Goal: Task Accomplishment & Management: Manage account settings

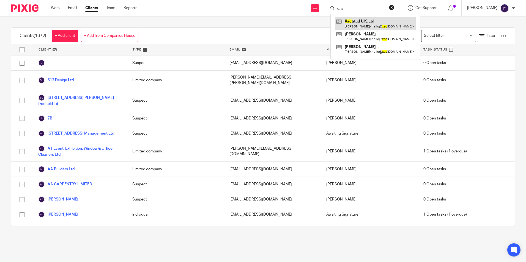
type input "xac"
click at [374, 24] on link at bounding box center [375, 23] width 81 height 13
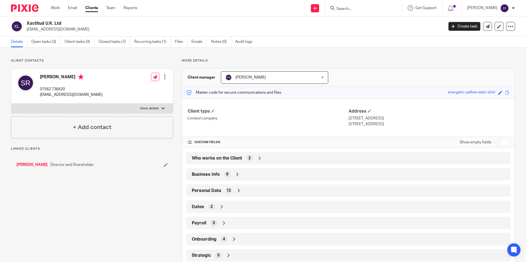
click at [292, 175] on div "Business Info 9" at bounding box center [348, 174] width 316 height 9
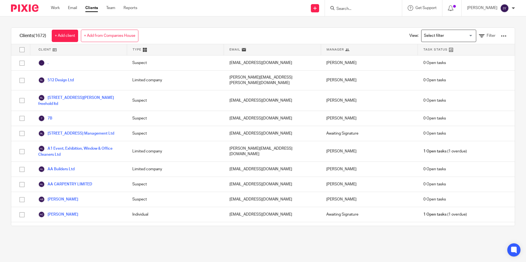
click at [375, 9] on input "Search" at bounding box center [360, 9] width 49 height 5
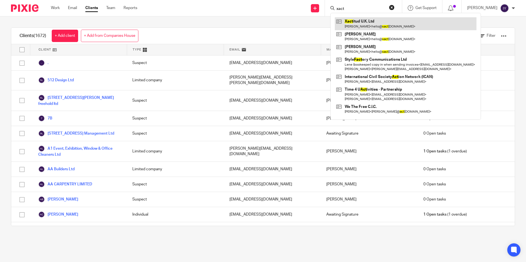
type input "xact"
click at [377, 25] on link at bounding box center [406, 23] width 142 height 13
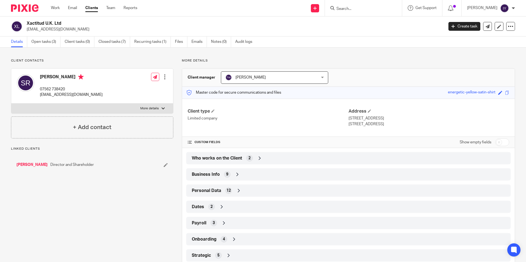
scroll to position [15, 0]
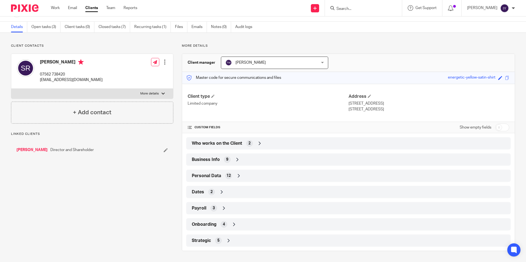
click at [208, 222] on span "Onboarding" at bounding box center [204, 225] width 25 height 6
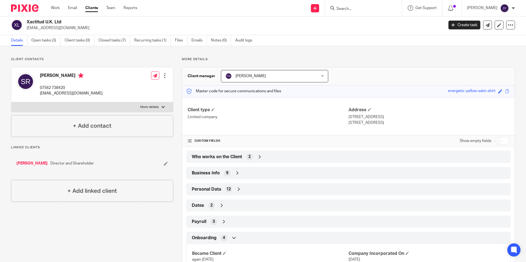
scroll to position [0, 0]
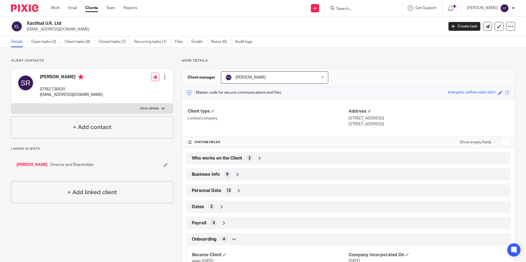
click at [215, 193] on span "Personal Data" at bounding box center [206, 191] width 29 height 6
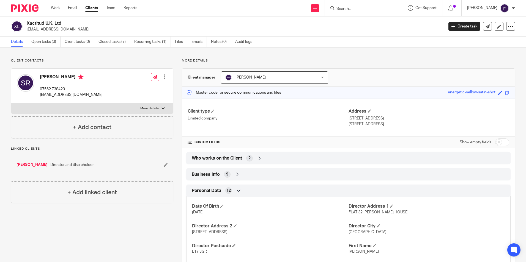
click at [215, 193] on span "Personal Data" at bounding box center [206, 191] width 29 height 6
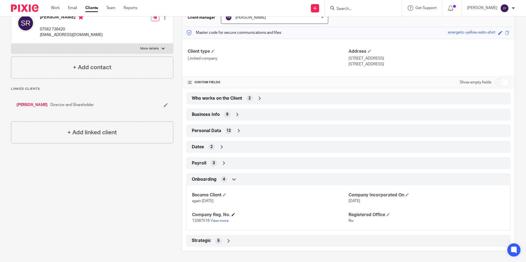
scroll to position [60, 0]
click at [247, 239] on div "Strategic 5" at bounding box center [348, 240] width 316 height 9
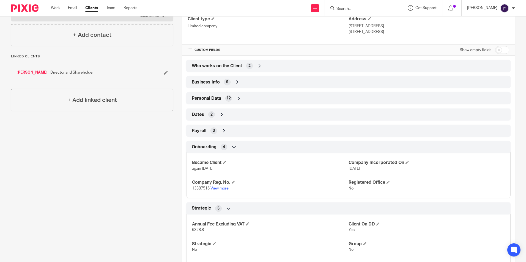
scroll to position [125, 0]
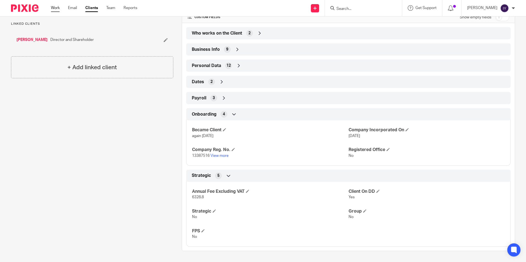
click at [57, 6] on link "Work" at bounding box center [55, 7] width 9 height 5
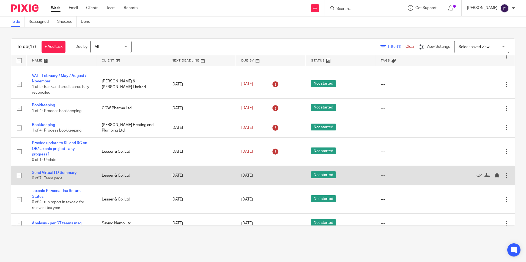
scroll to position [269, 0]
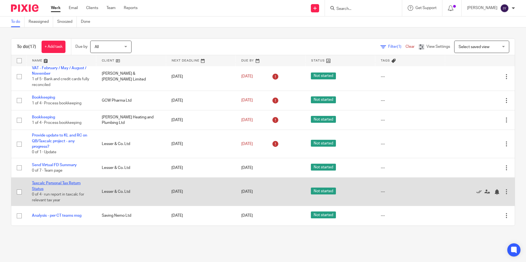
click at [68, 184] on link "Taxcalc Personal Tax Return Status" at bounding box center [56, 185] width 49 height 9
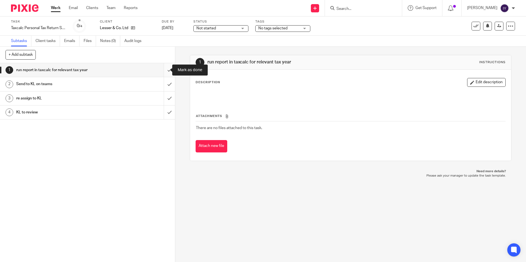
click at [163, 71] on input "submit" at bounding box center [87, 70] width 175 height 14
click at [163, 81] on input "submit" at bounding box center [87, 84] width 175 height 14
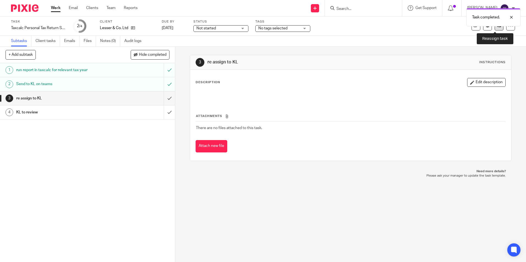
click at [496, 30] on link at bounding box center [498, 26] width 9 height 9
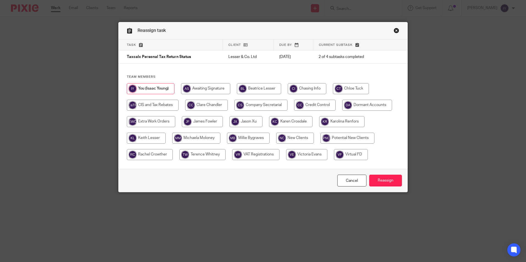
click at [395, 31] on link "Close this dialog window" at bounding box center [395, 31] width 5 height 7
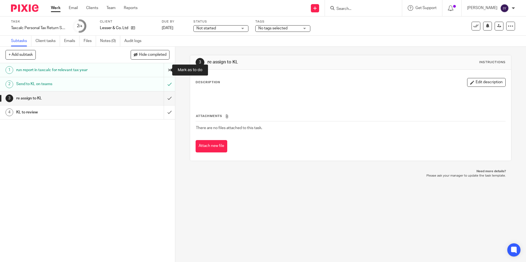
click at [167, 71] on input "submit" at bounding box center [87, 70] width 175 height 14
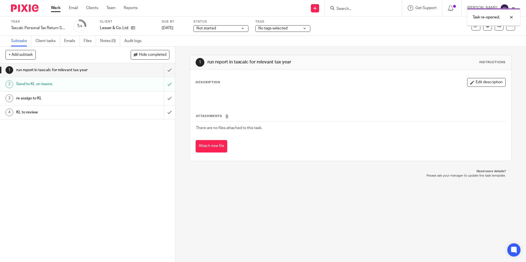
click at [167, 83] on input "submit" at bounding box center [87, 84] width 175 height 14
click at [96, 54] on div "+ Add subtask Cancel + Add" at bounding box center [87, 55] width 175 height 16
click at [58, 10] on link "Work" at bounding box center [56, 7] width 10 height 5
